Goal: Information Seeking & Learning: Learn about a topic

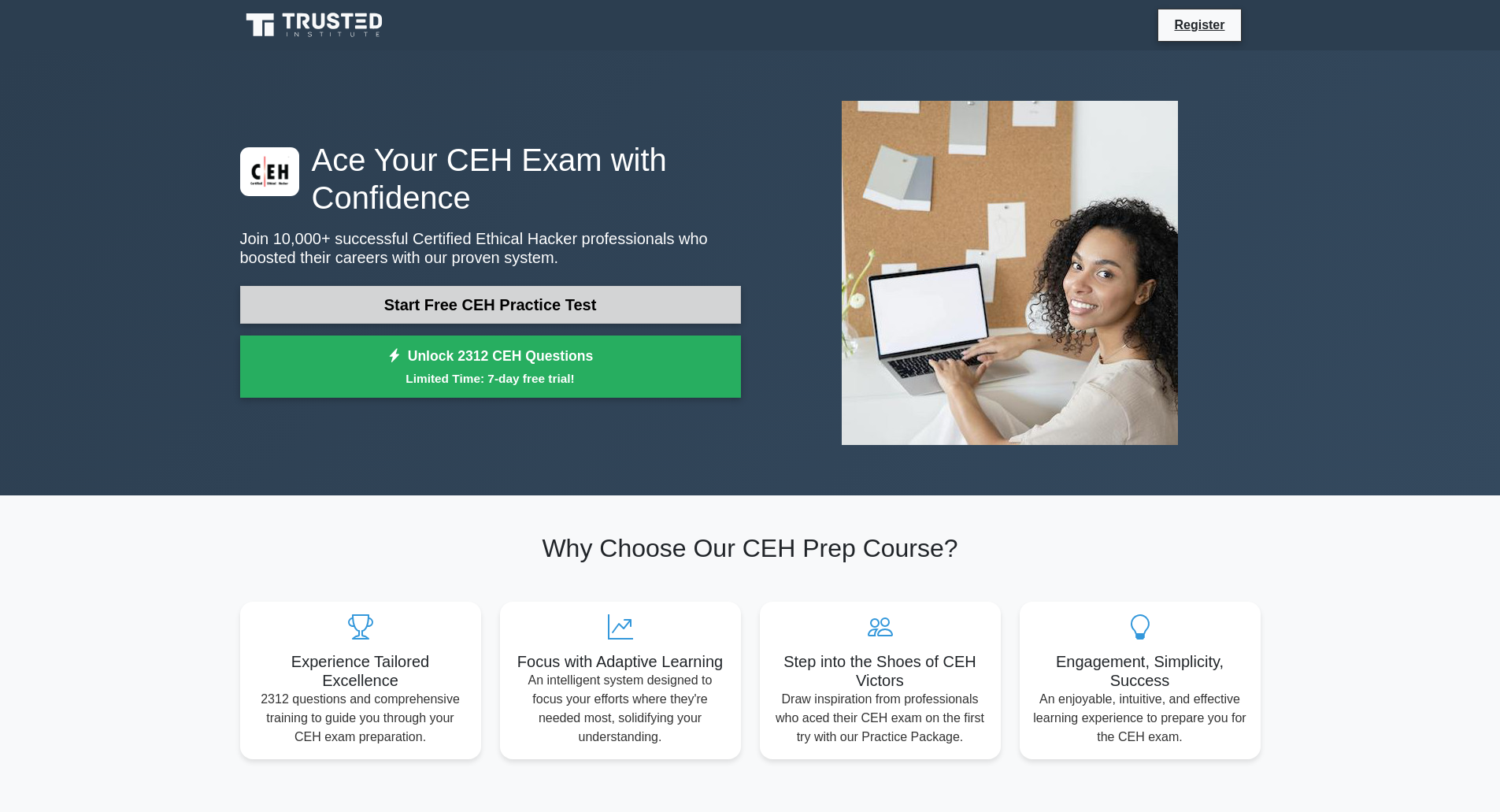
click at [482, 308] on link "Start Free CEH Practice Test" at bounding box center [490, 304] width 501 height 37
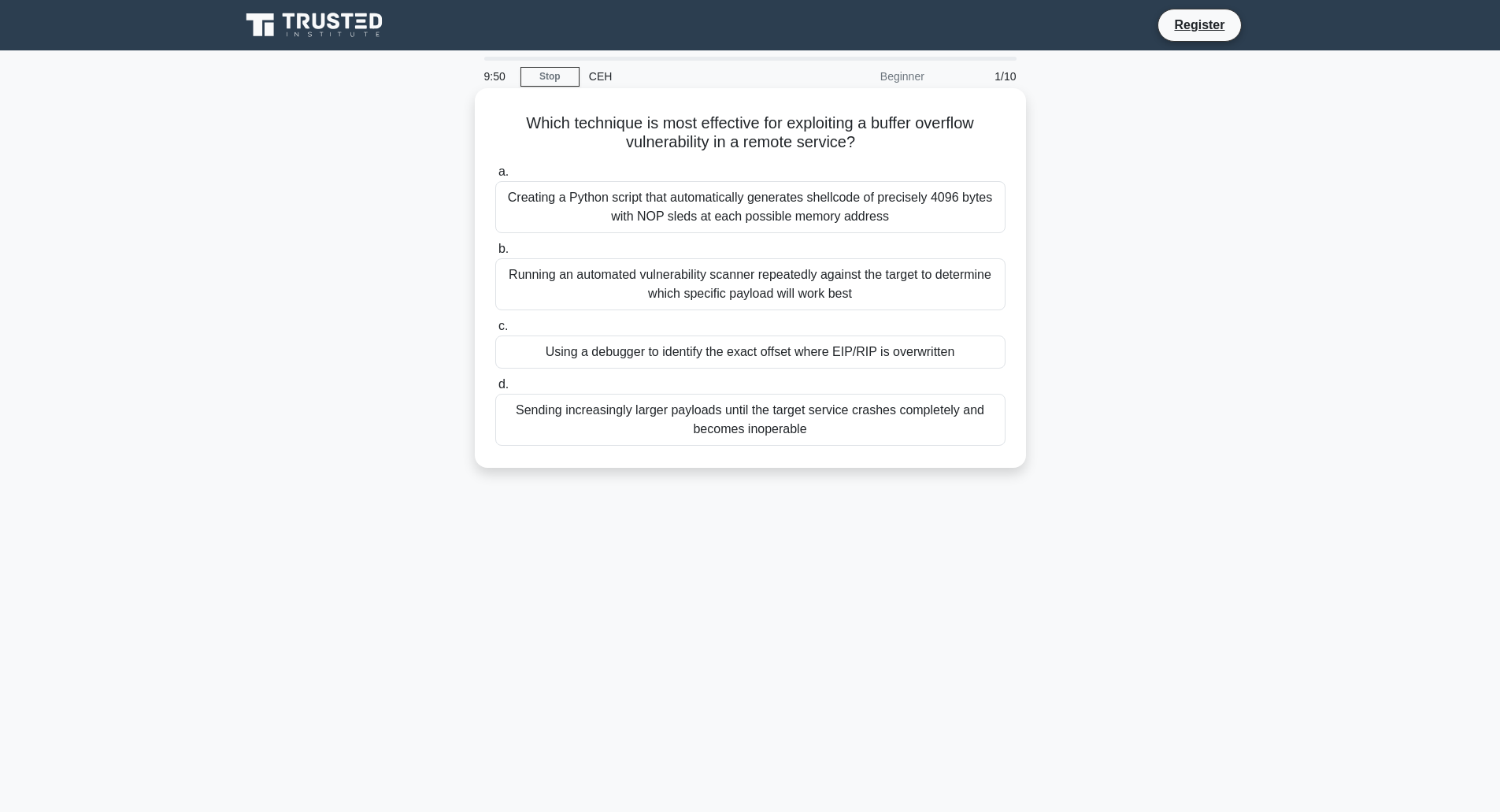
click at [639, 353] on div "Using a debugger to identify the exact offset where EIP/RIP is overwritten" at bounding box center [750, 352] width 510 height 33
click at [495, 331] on input "c. Using a debugger to identify the exact offset where EIP/RIP is overwritten" at bounding box center [495, 326] width 0 height 10
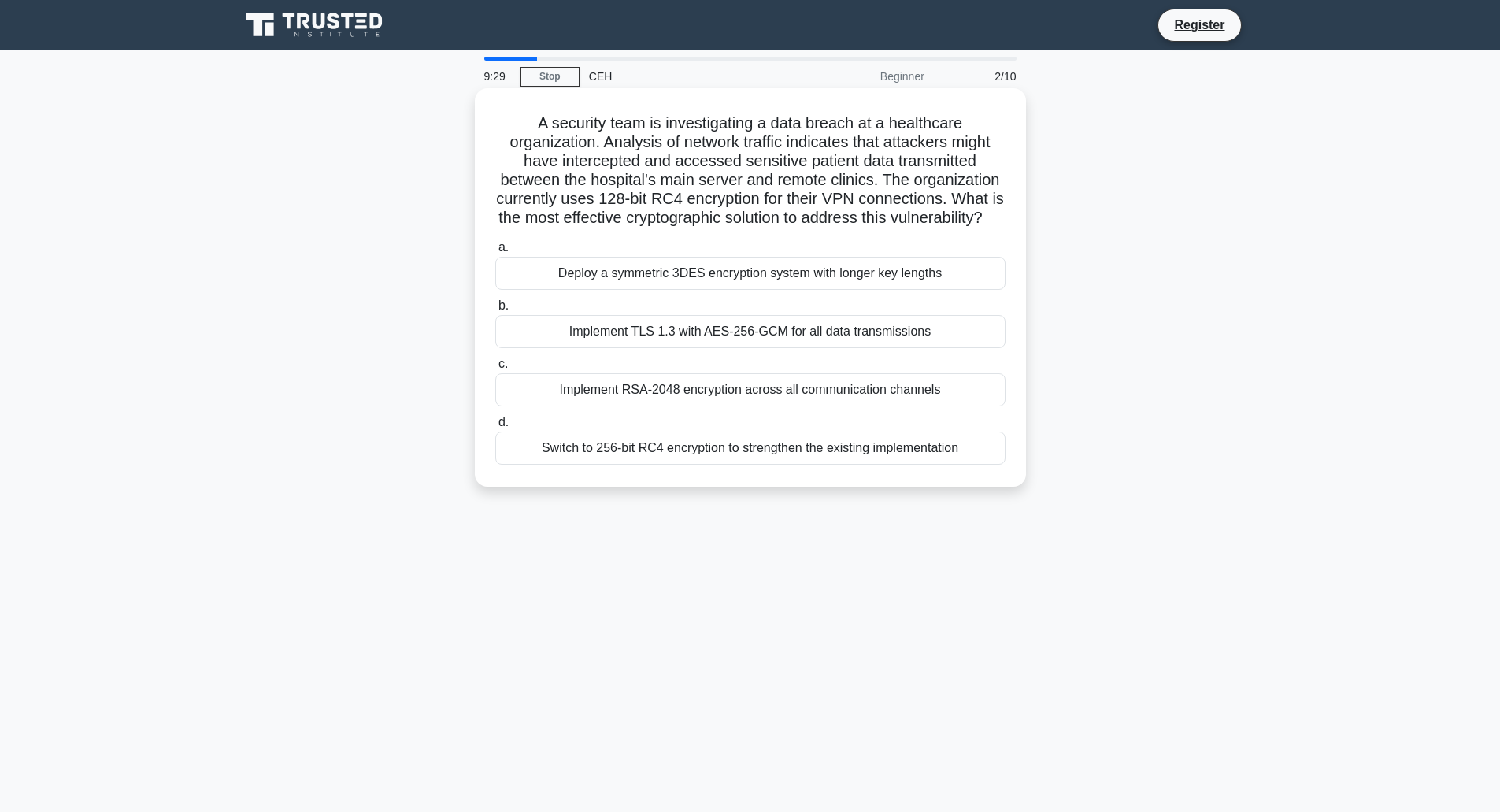
click at [679, 464] on div "Switch to 256-bit RC4 encryption to strengthen the existing implementation" at bounding box center [750, 448] width 510 height 33
click at [495, 427] on input "d. Switch to 256-bit RC4 encryption to strengthen the existing implementation" at bounding box center [495, 422] width 0 height 10
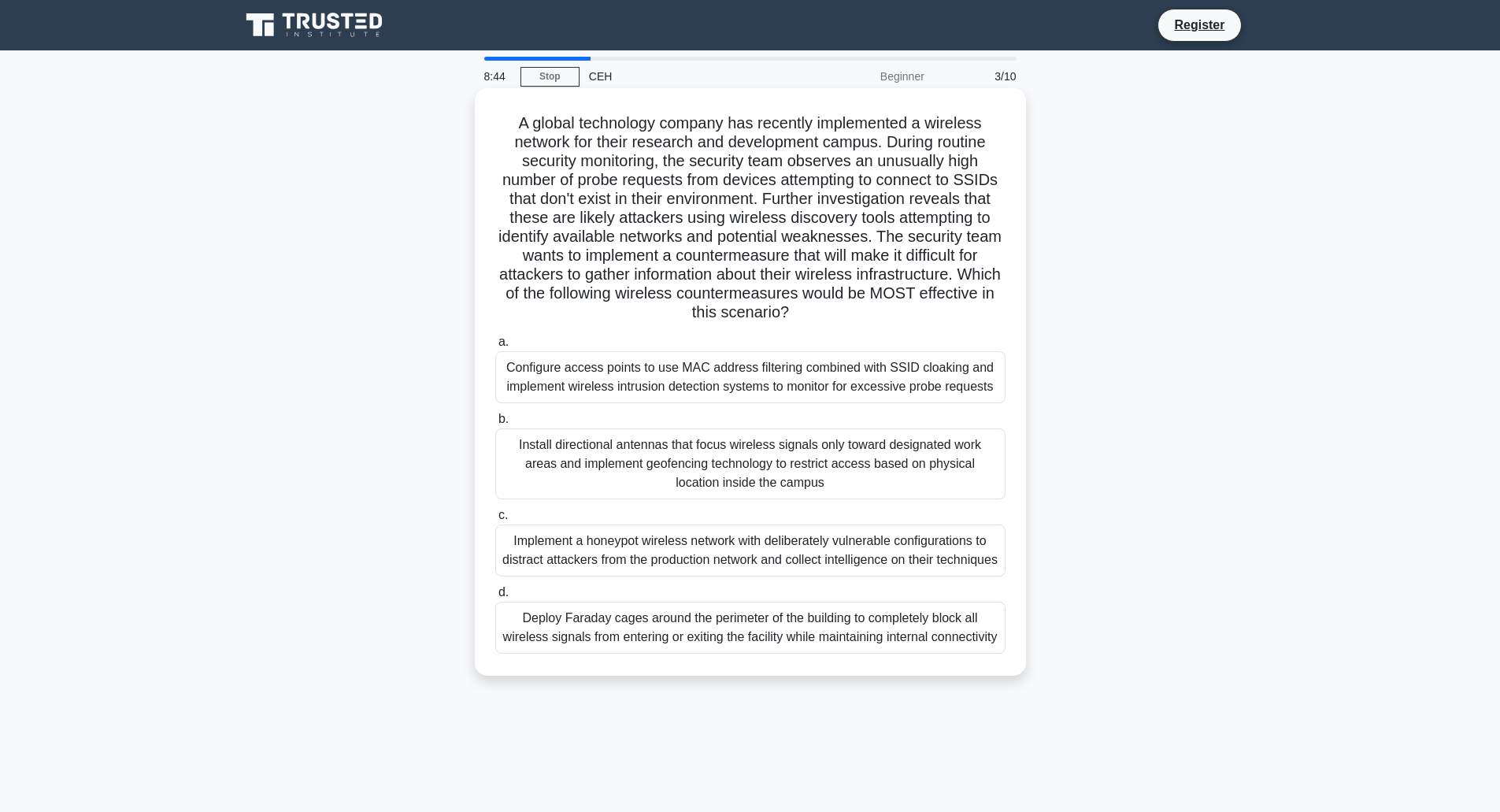
click at [588, 444] on div "Install directional antennas that focus wireless signals only toward designated…" at bounding box center [750, 463] width 510 height 71
click at [495, 424] on input "b. Install directional antennas that focus wireless signals only toward designa…" at bounding box center [495, 419] width 0 height 10
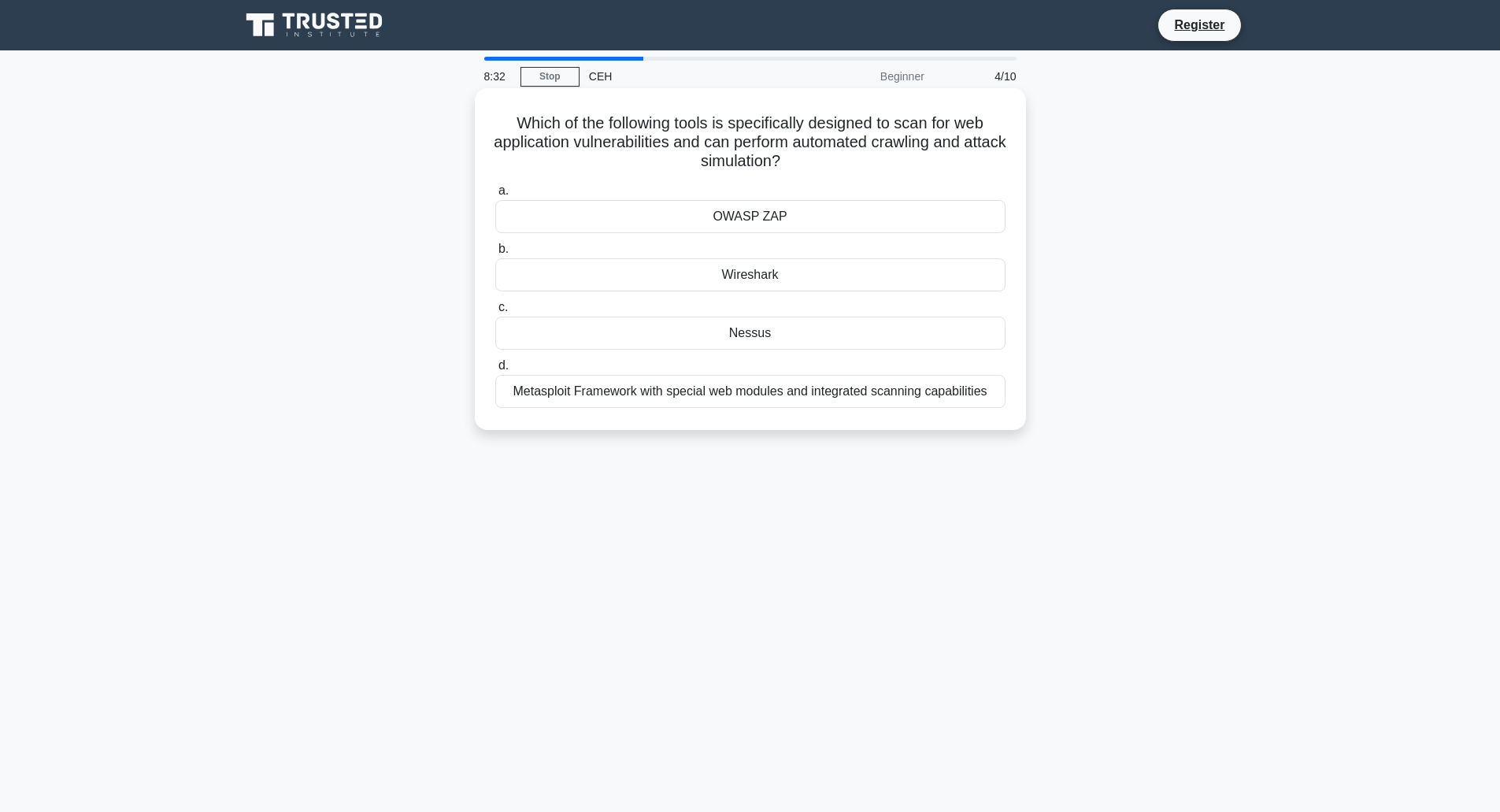
click at [777, 224] on div "OWASP ZAP" at bounding box center [750, 217] width 510 height 33
click at [495, 196] on input "a. OWASP ZAP" at bounding box center [495, 190] width 0 height 10
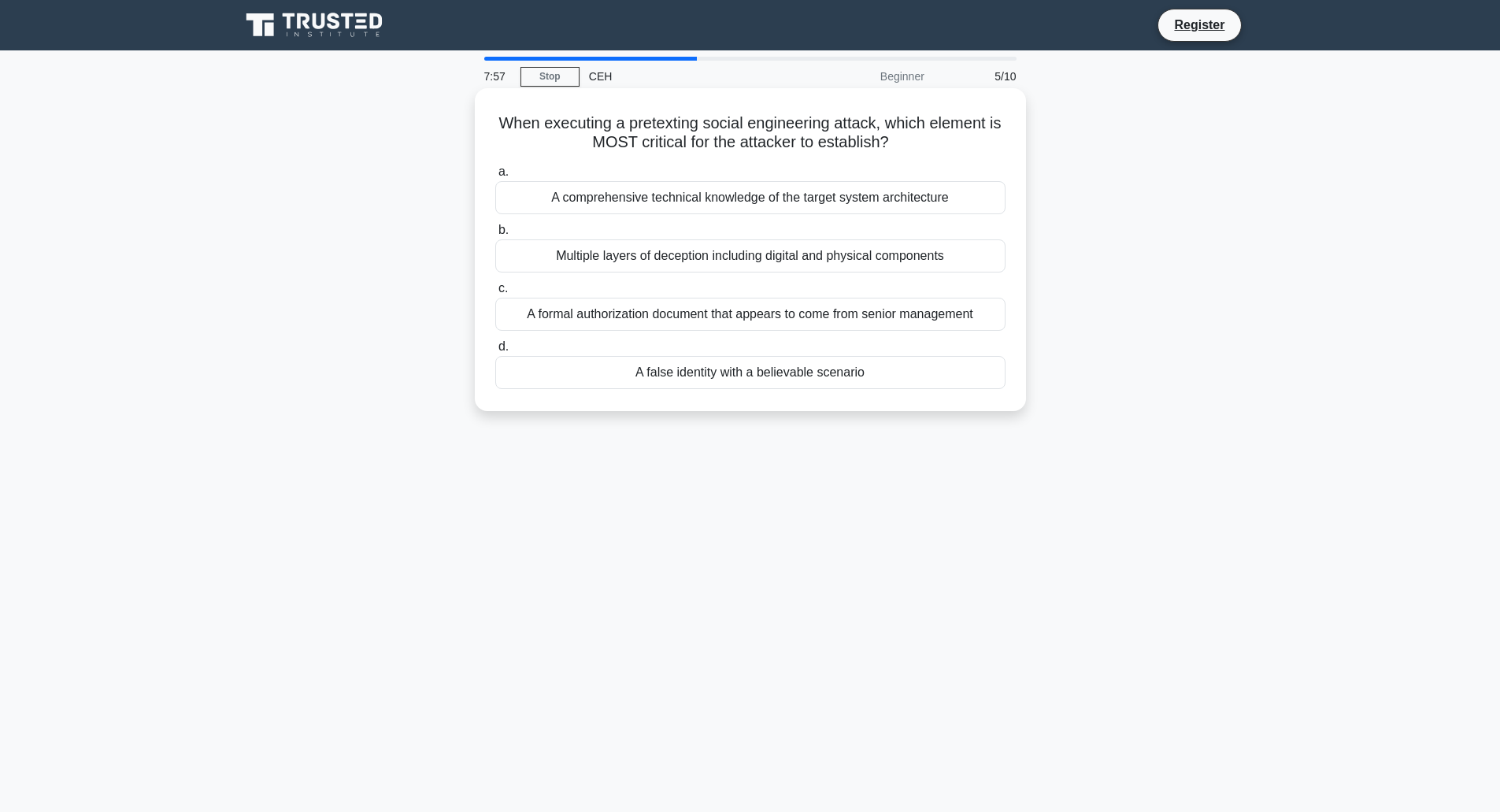
click at [769, 267] on div "Multiple layers of deception including digital and physical components" at bounding box center [750, 256] width 510 height 33
click at [495, 236] on input "b. Multiple layers of deception including digital and physical components" at bounding box center [495, 230] width 0 height 10
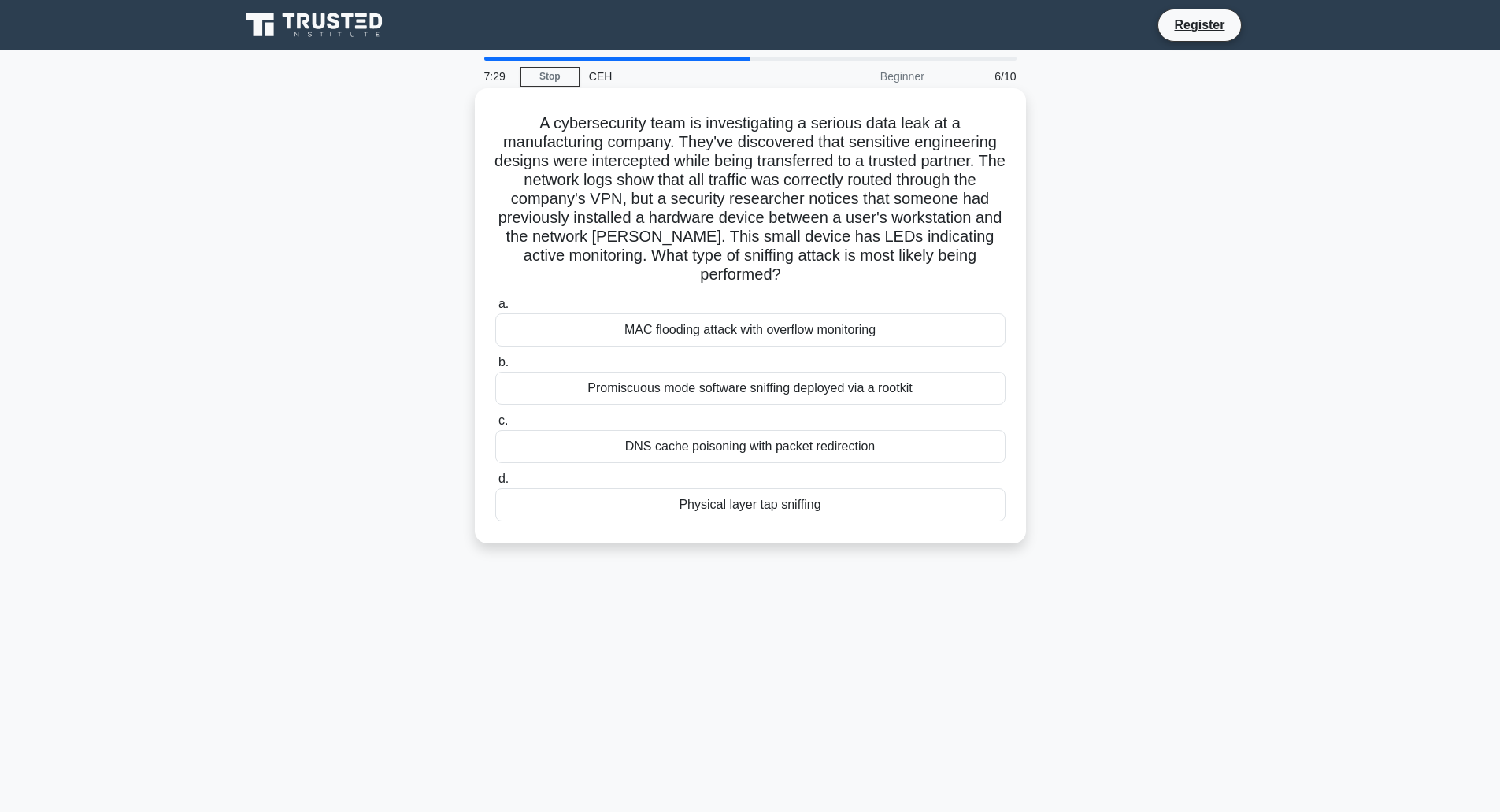
click at [731, 509] on div "Physical layer tap sniffing" at bounding box center [750, 505] width 510 height 33
click at [495, 484] on input "d. Physical layer tap sniffing" at bounding box center [495, 478] width 0 height 10
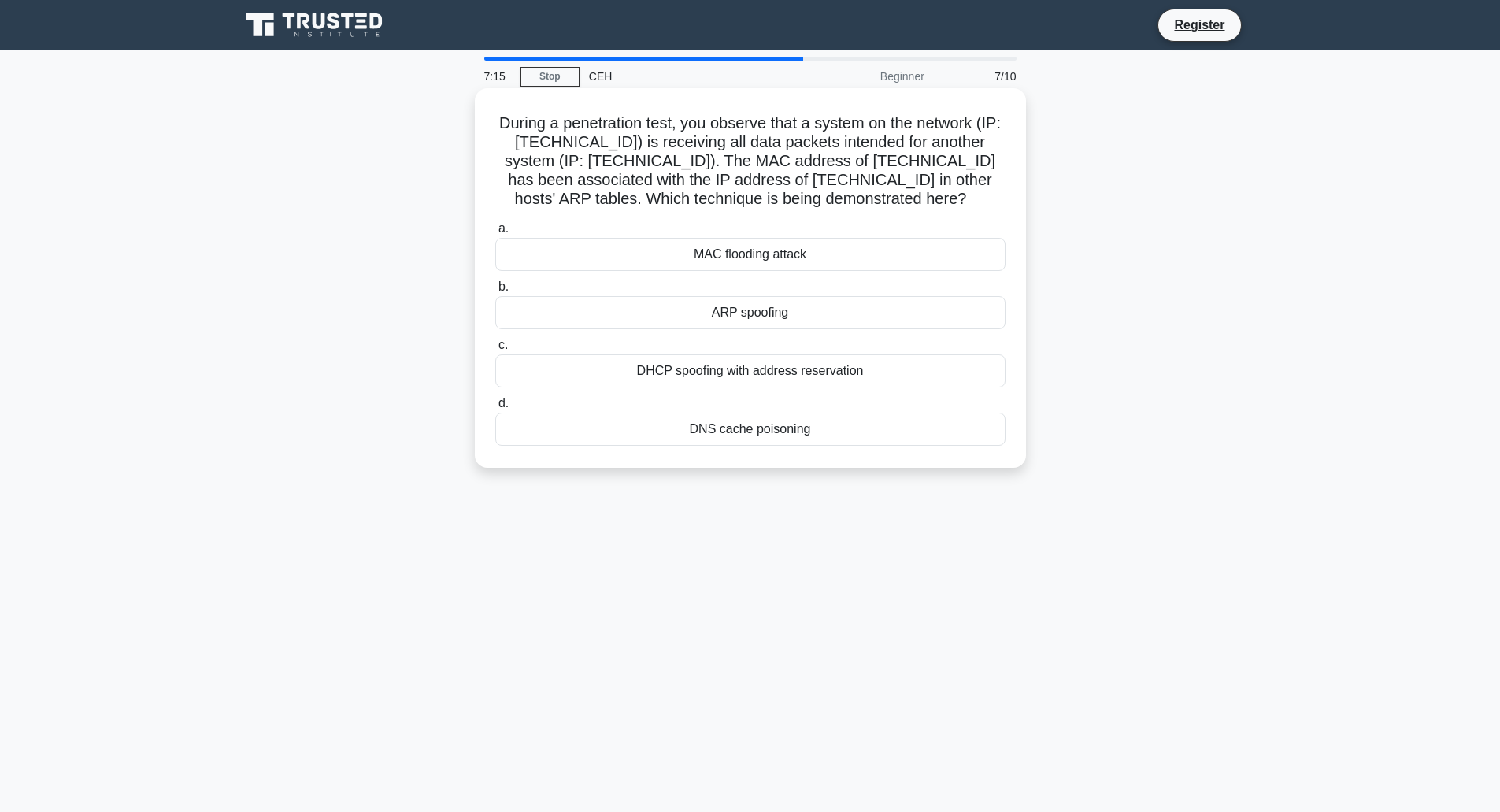
click at [705, 306] on div "ARP spoofing" at bounding box center [750, 313] width 510 height 33
click at [495, 292] on input "[PERSON_NAME] spoofing" at bounding box center [495, 287] width 0 height 10
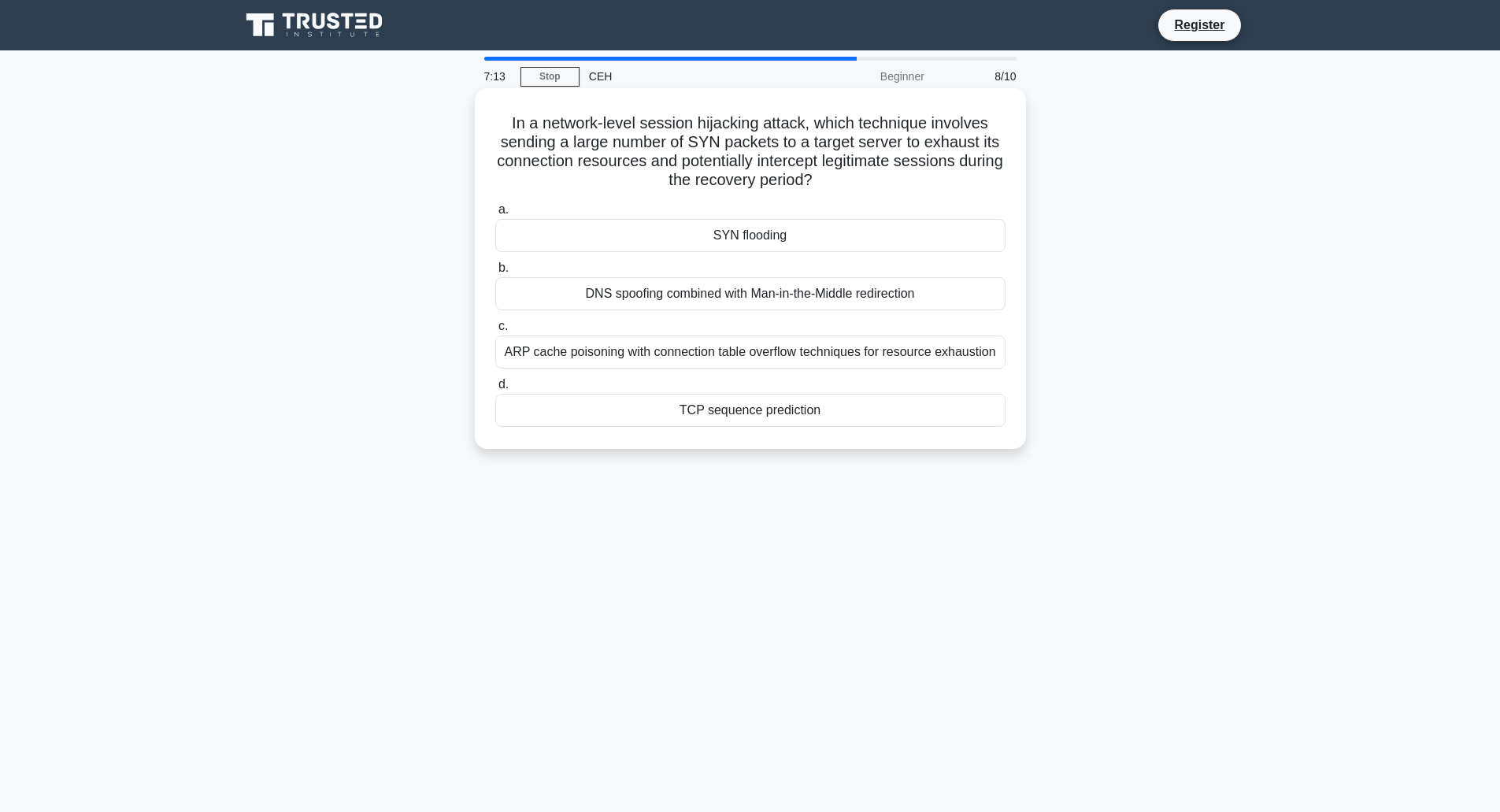
click at [707, 234] on div "SYN flooding" at bounding box center [750, 236] width 510 height 33
click at [495, 215] on input "a. SYN flooding" at bounding box center [495, 209] width 0 height 10
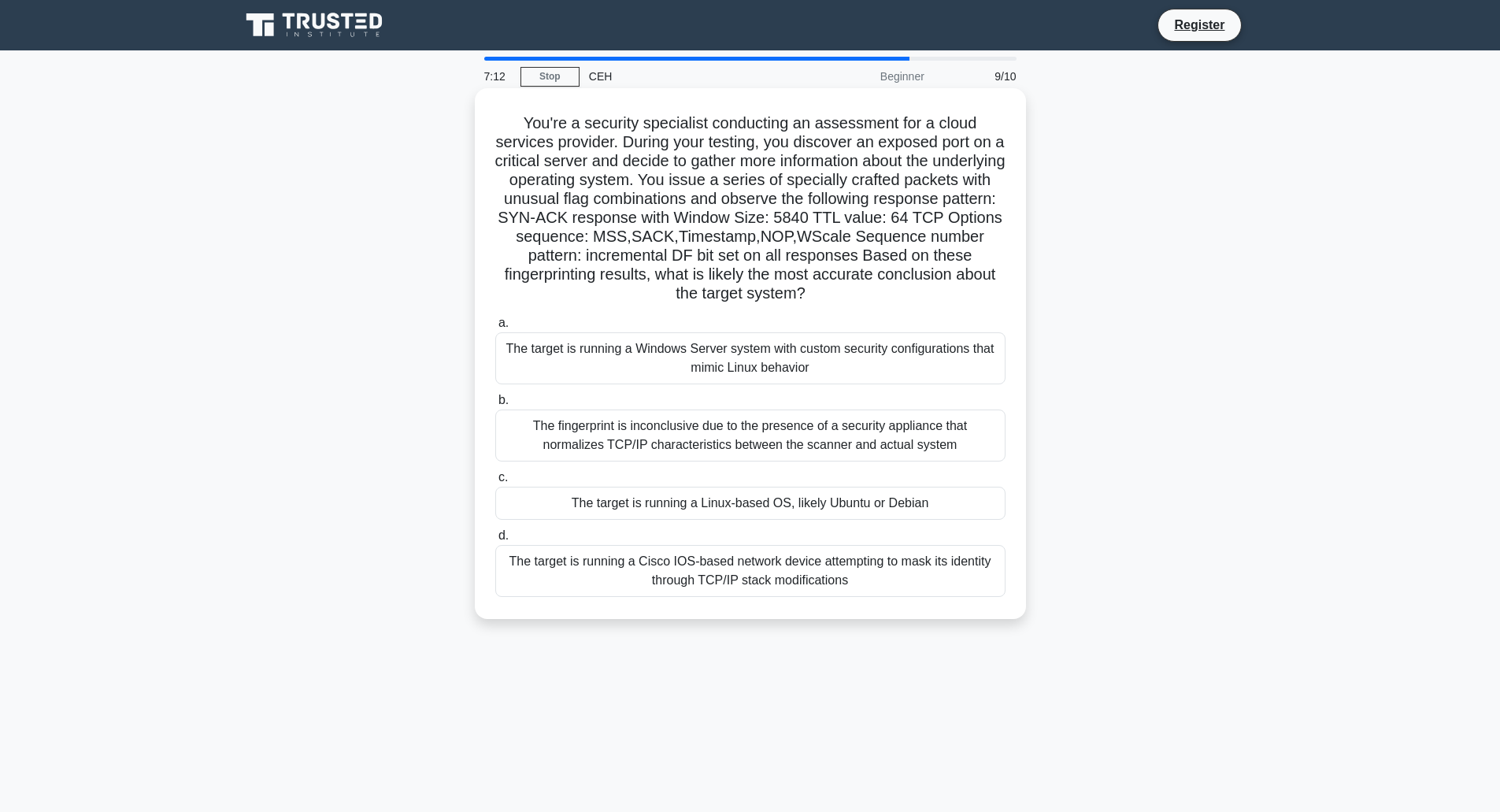
click at [689, 421] on div "The fingerprint is inconclusive due to the presence of a security appliance tha…" at bounding box center [750, 435] width 510 height 52
click at [495, 405] on input "b. The fingerprint is inconclusive due to the presence of a security appliance …" at bounding box center [495, 400] width 0 height 10
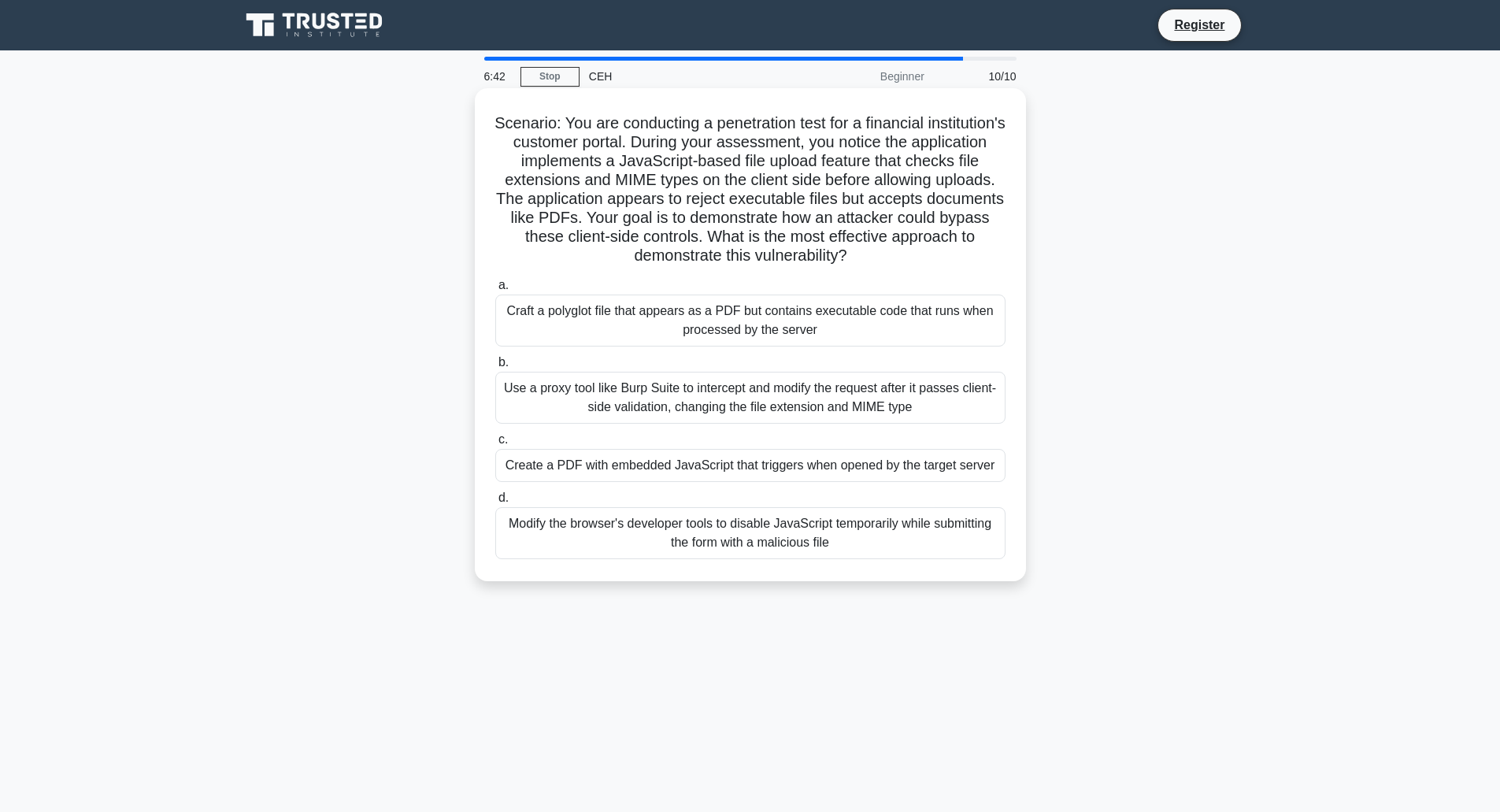
click at [681, 402] on div "Use a proxy tool like Burp Suite to intercept and modify the request after it p…" at bounding box center [750, 397] width 510 height 52
click at [495, 368] on input "b. Use a proxy tool like Burp Suite to intercept and modify the request after i…" at bounding box center [495, 362] width 0 height 10
